Goal: Find specific page/section: Find specific page/section

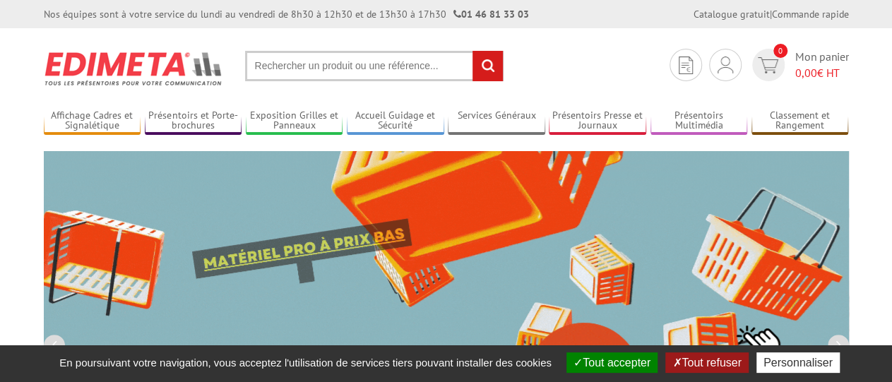
click at [349, 76] on input "text" at bounding box center [374, 66] width 258 height 30
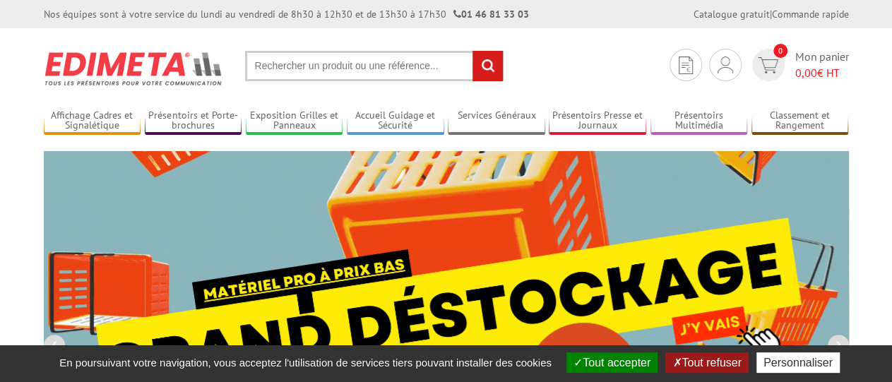
paste input "3700040709211"
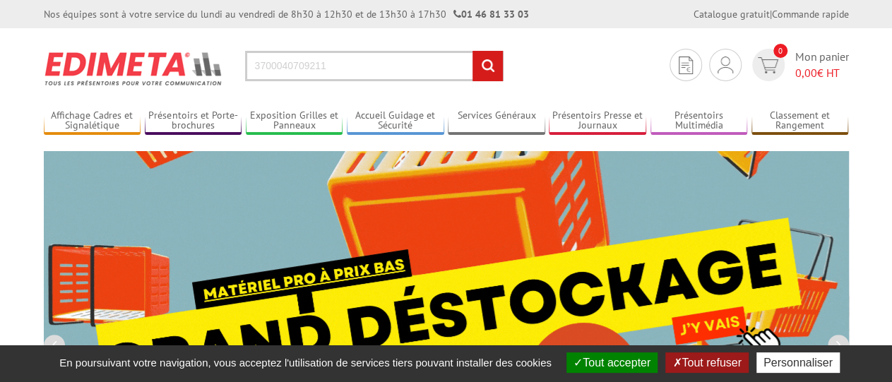
type input "3700040709211"
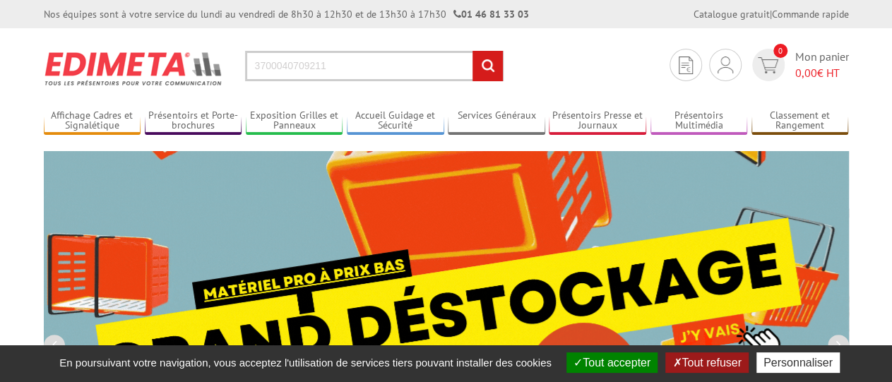
click at [472, 51] on input "rechercher" at bounding box center [487, 66] width 30 height 30
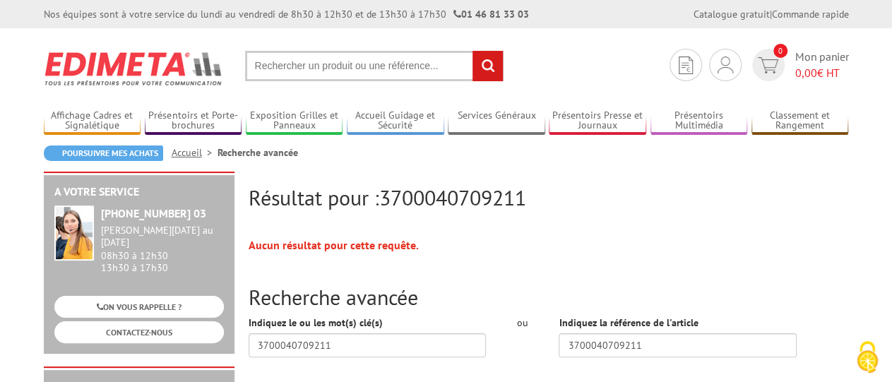
click at [333, 64] on input "text" at bounding box center [374, 66] width 258 height 30
paste input "3700040707873"
type input "3700040707873"
click at [496, 77] on input "rechercher" at bounding box center [487, 66] width 30 height 30
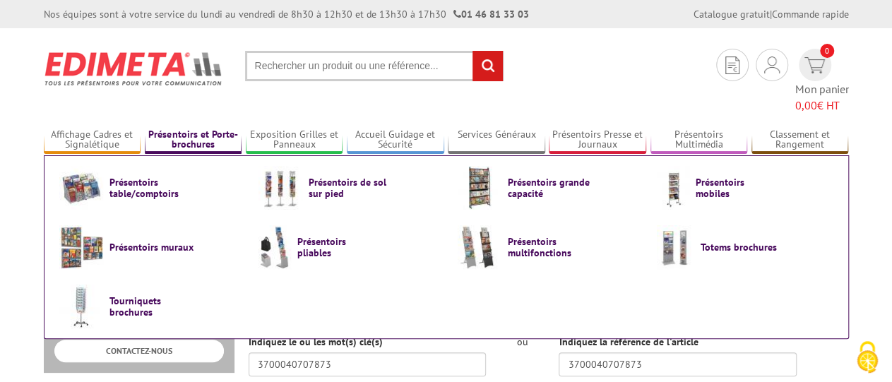
click at [183, 129] on link "Présentoirs et Porte-brochures" at bounding box center [193, 140] width 97 height 23
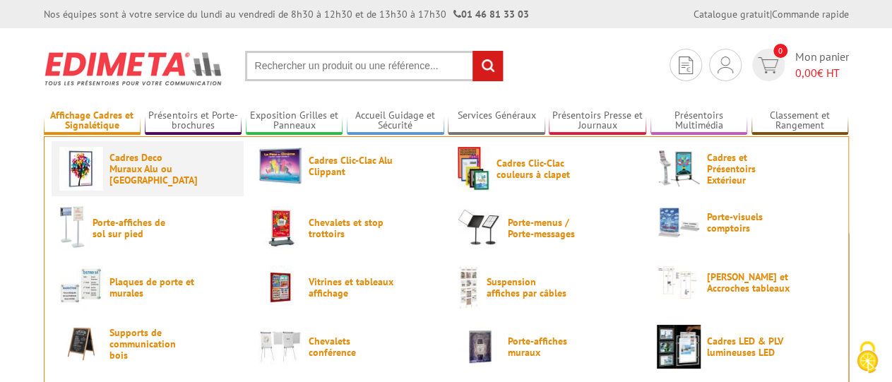
click at [122, 162] on span "Cadres Deco Muraux Alu ou [GEOGRAPHIC_DATA]" at bounding box center [151, 169] width 85 height 34
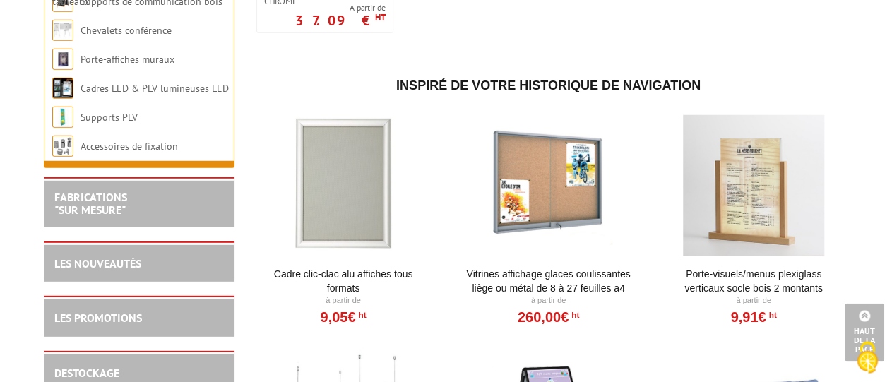
scroll to position [1983, 0]
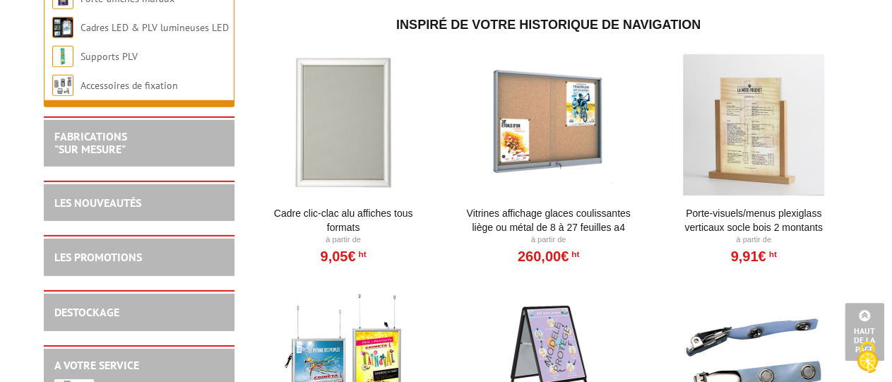
click at [293, 206] on link "Cadre Clic-Clac Alu affiches tous formats" at bounding box center [343, 220] width 174 height 28
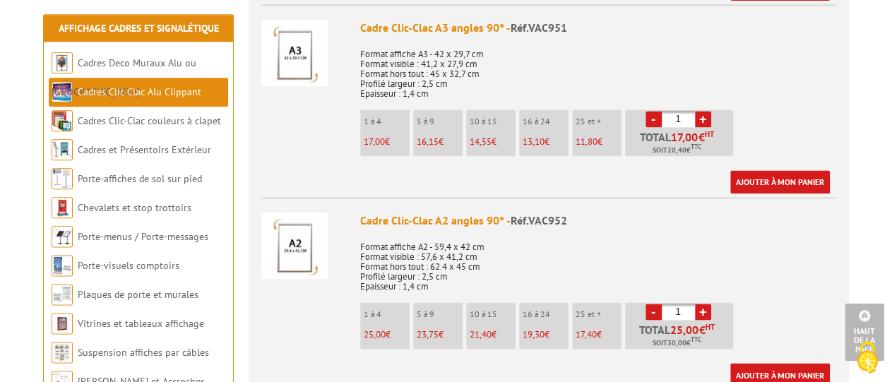
scroll to position [1028, 0]
